Goal: Task Accomplishment & Management: Manage account settings

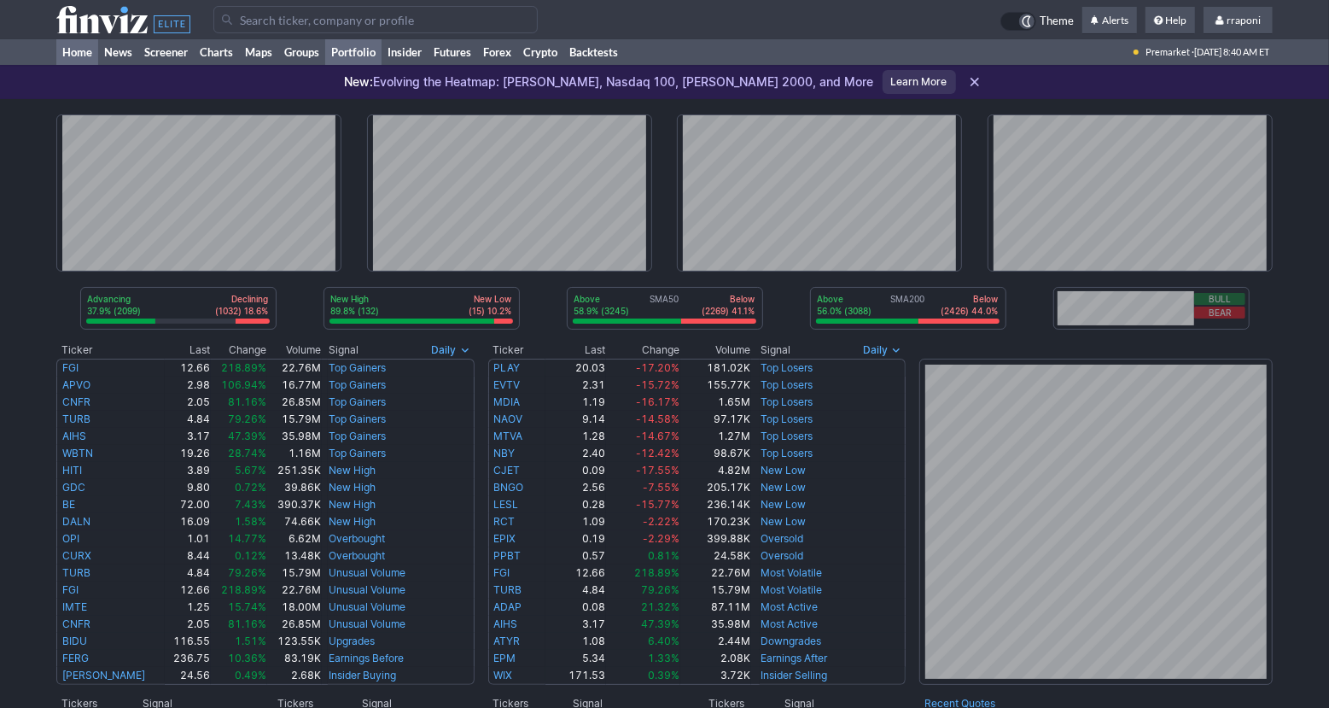
click at [380, 50] on link "Portfolio" at bounding box center [353, 52] width 56 height 26
click at [378, 55] on link "Portfolio" at bounding box center [353, 52] width 56 height 26
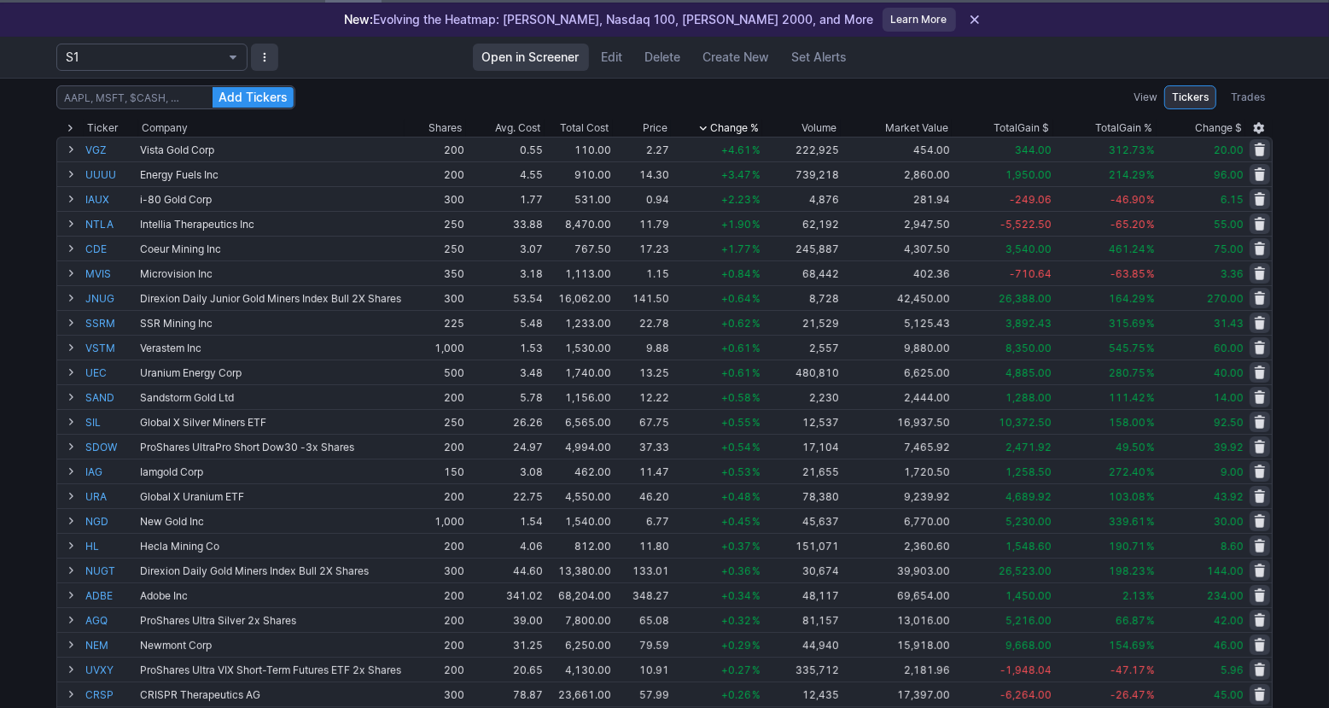
scroll to position [64, 0]
click at [1308, 139] on div "Add Tickers View Tickers Trades Ticker Company Shares Avg. Cost Total Cost Pric…" at bounding box center [664, 615] width 1329 height 1078
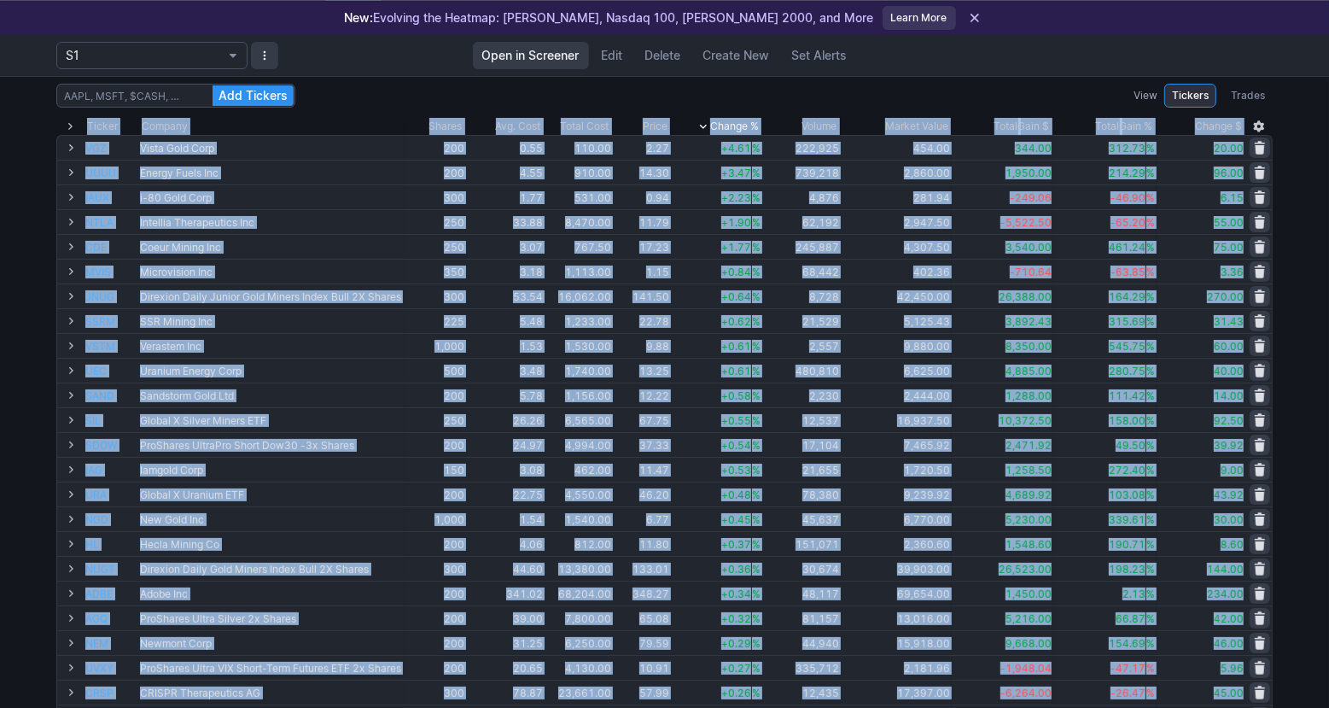
click at [1308, 139] on div "Add Tickers View Tickers Trades Ticker Company Shares Avg. Cost Total Cost Pric…" at bounding box center [664, 615] width 1329 height 1078
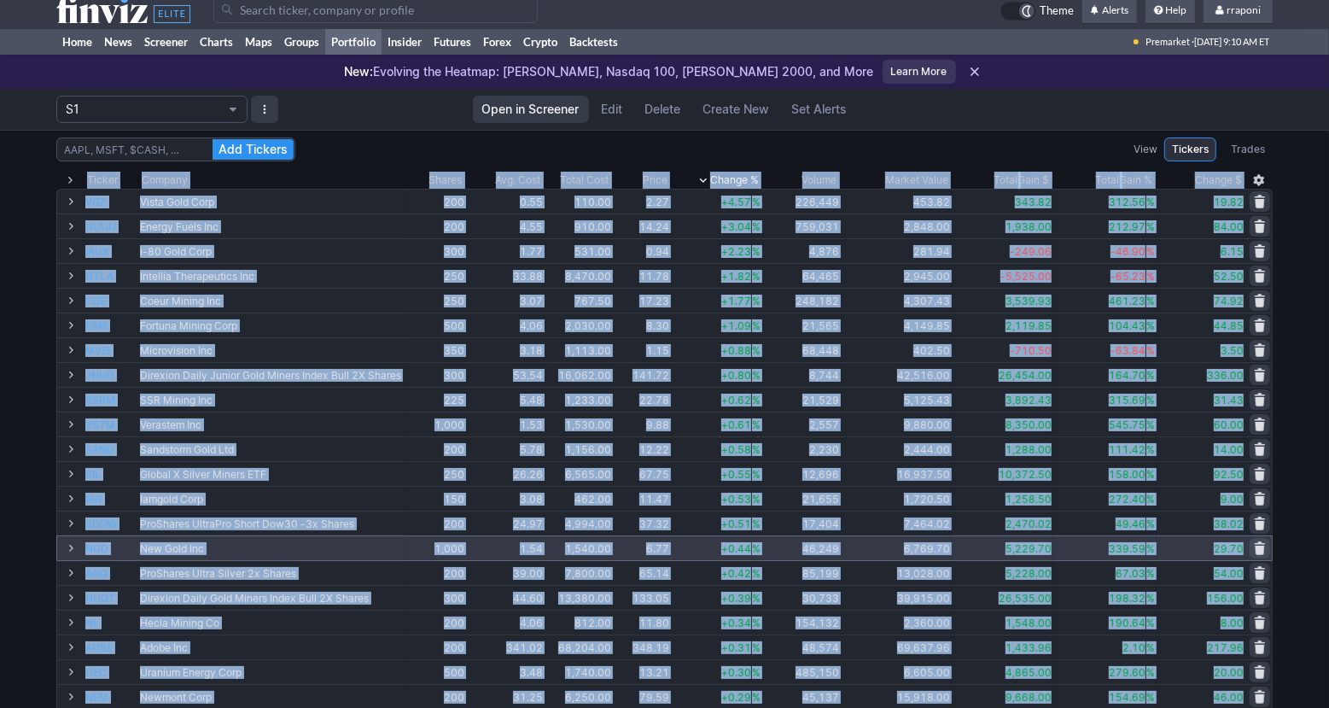
scroll to position [0, 0]
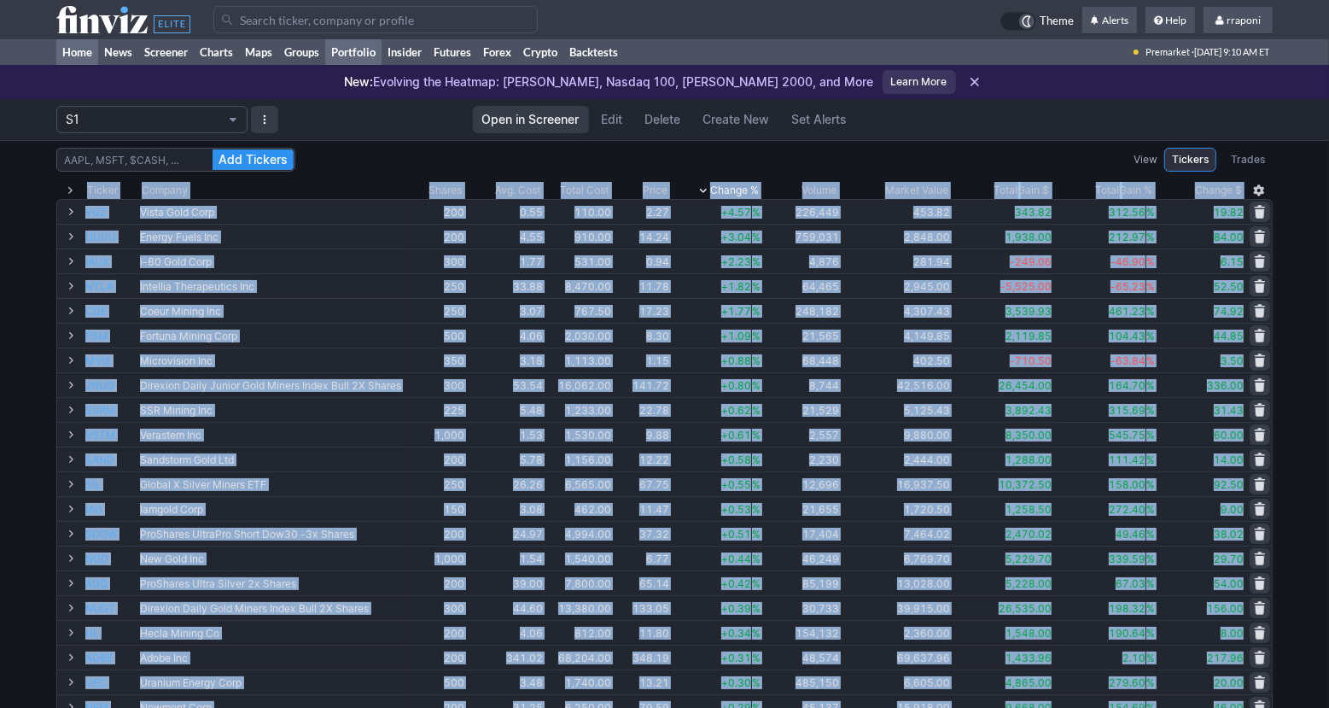
click at [93, 48] on link "Home" at bounding box center [77, 52] width 42 height 26
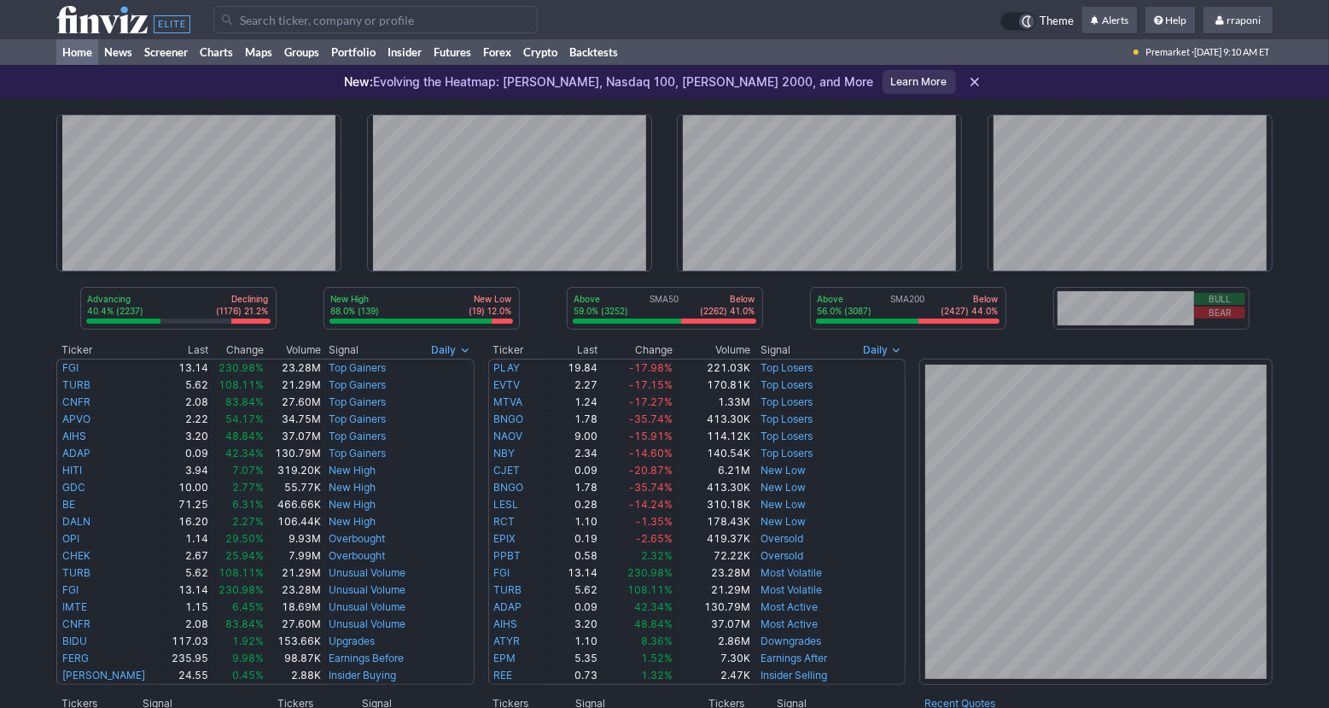
scroll to position [268, 0]
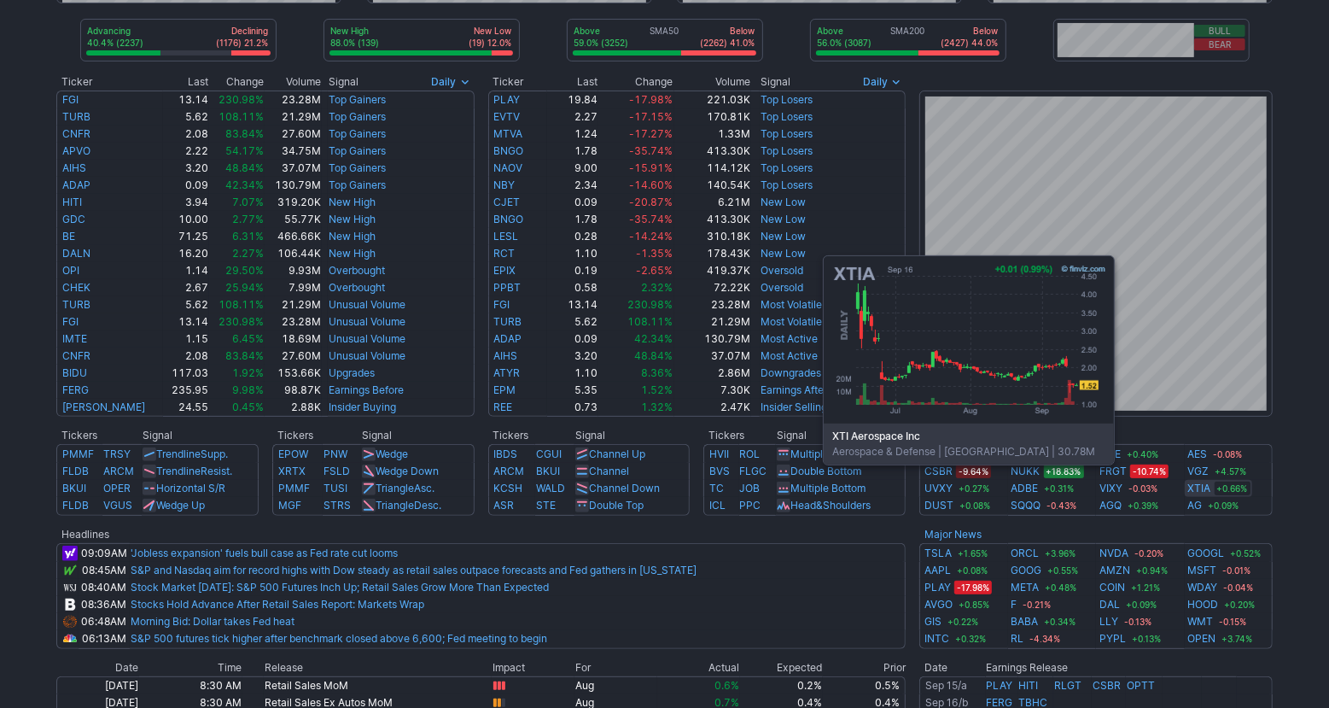
click at [1189, 489] on link "XTIA" at bounding box center [1199, 488] width 23 height 17
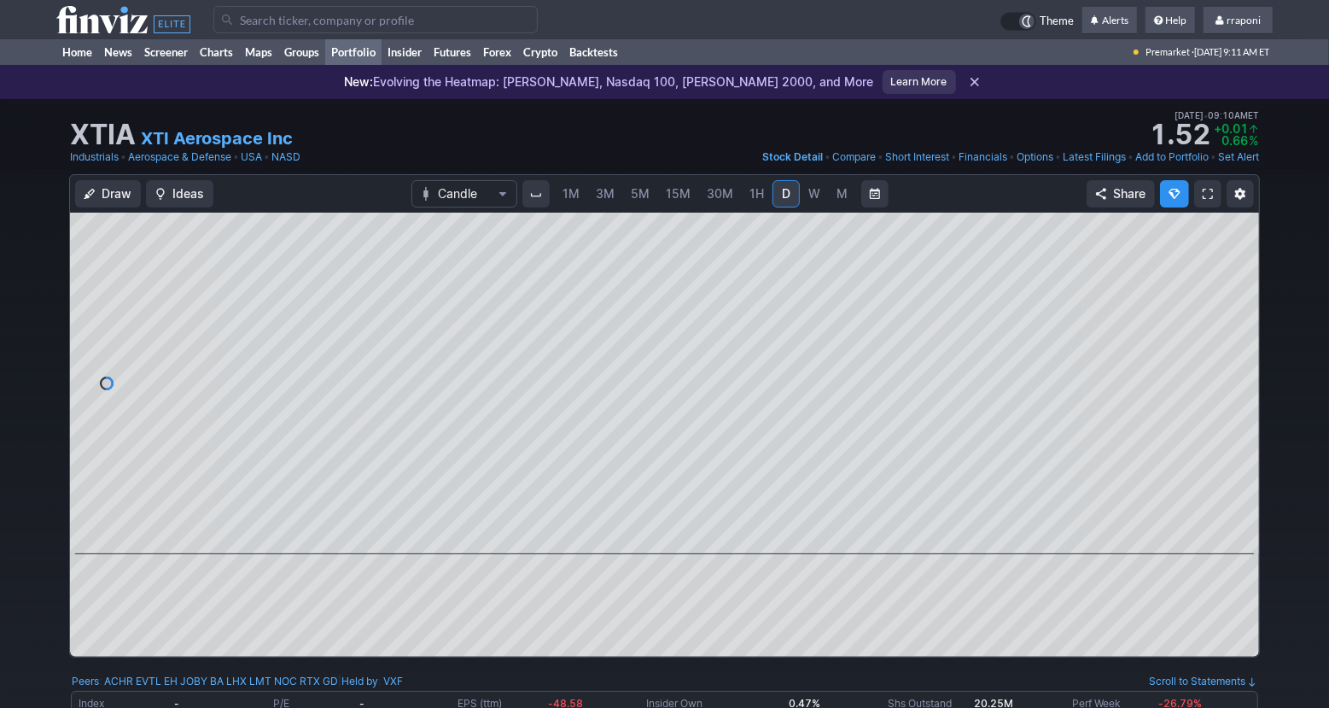
click at [379, 58] on link "Portfolio" at bounding box center [353, 52] width 56 height 26
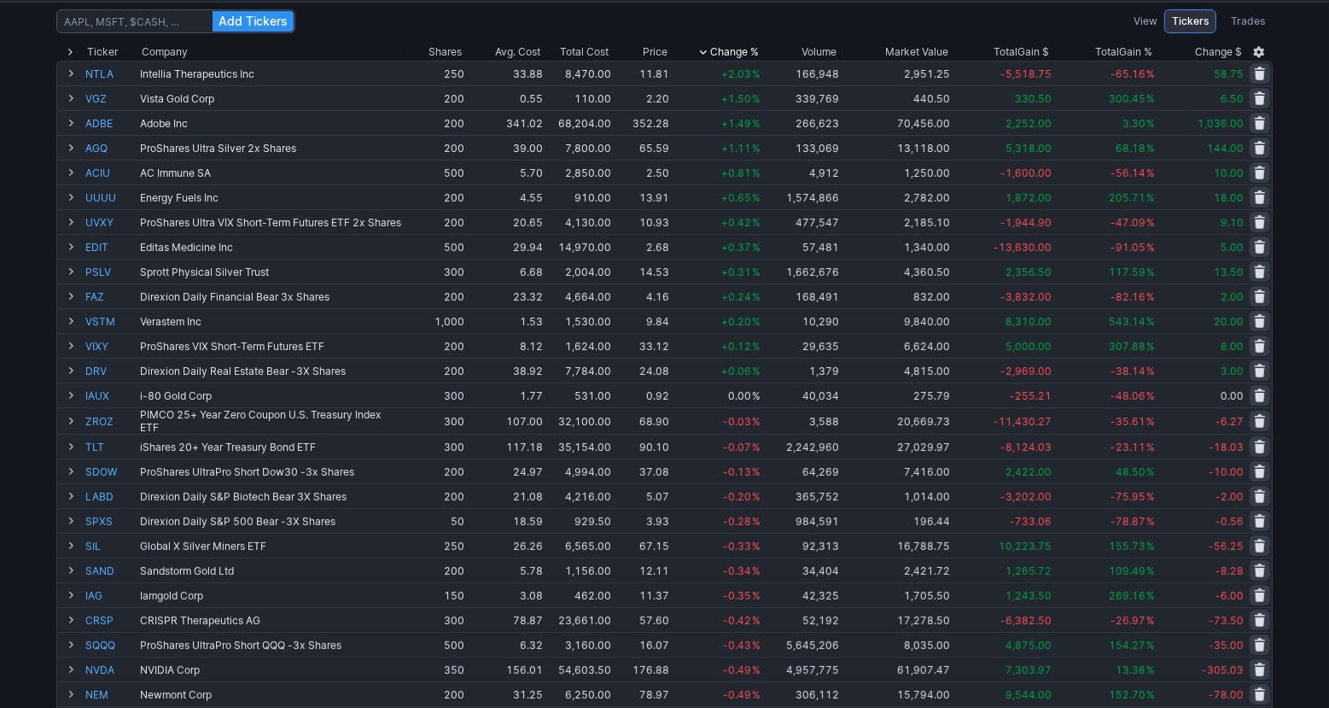
scroll to position [86, 0]
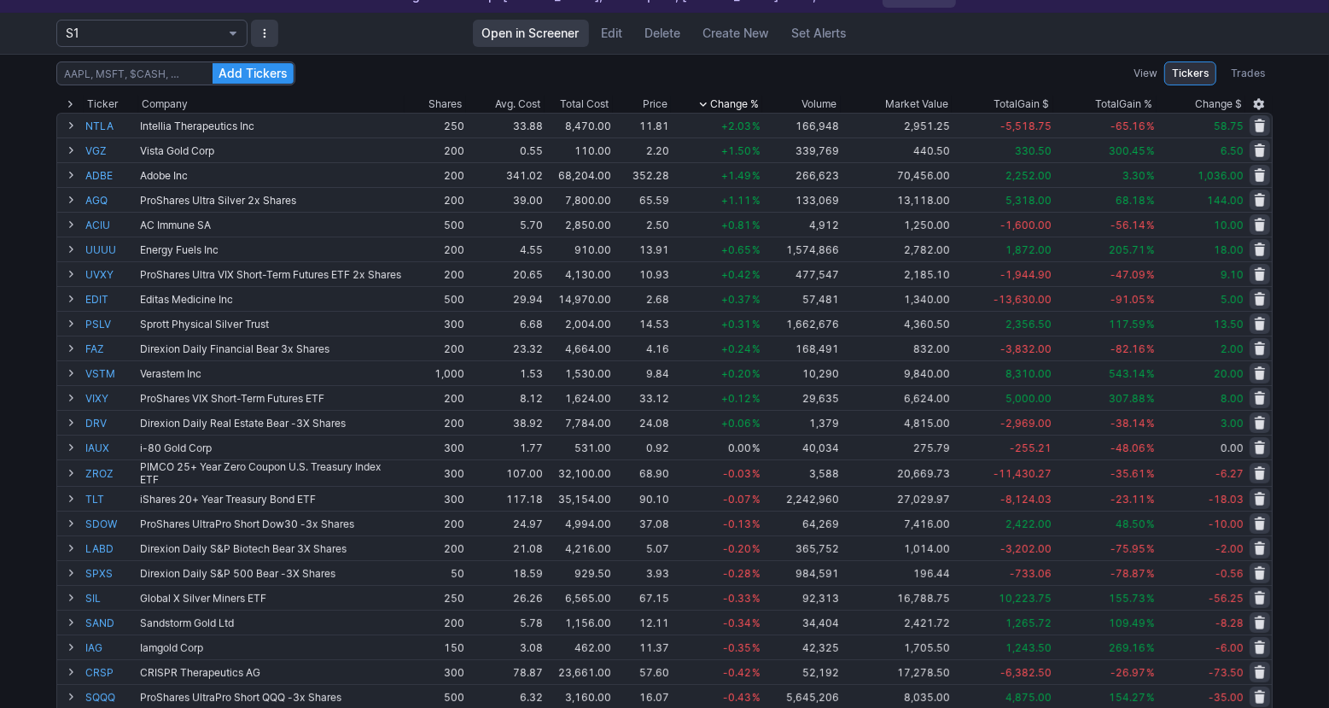
click at [1308, 192] on div "Add Tickers View Tickers Trades Ticker Company Shares Avg. Cost Total Cost Pric…" at bounding box center [664, 593] width 1329 height 1078
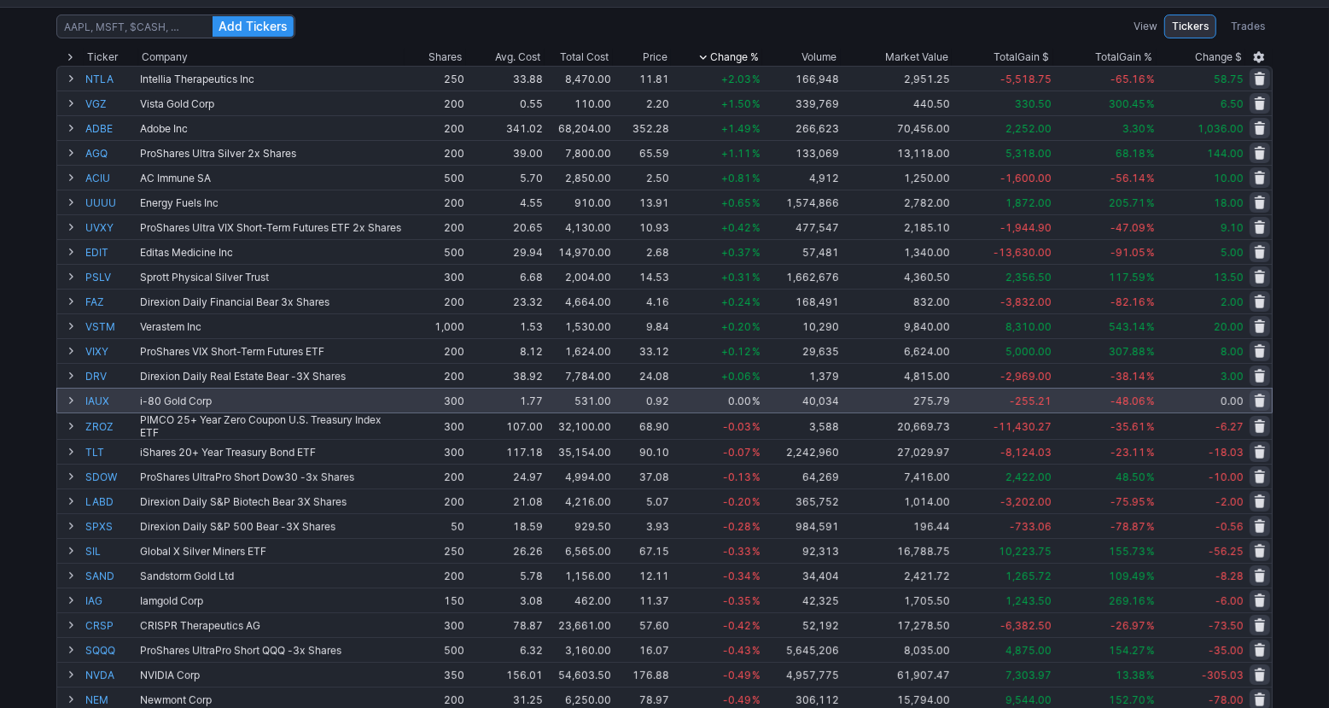
scroll to position [0, 0]
